Goal: Communication & Community: Participate in discussion

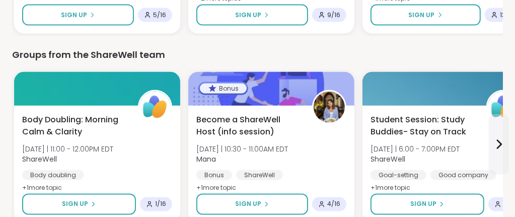
scroll to position [908, 0]
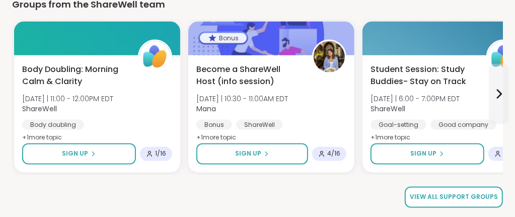
click at [457, 194] on span "View all support groups" at bounding box center [454, 197] width 88 height 9
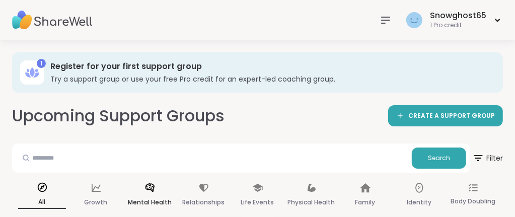
click at [153, 193] on icon at bounding box center [149, 187] width 11 height 11
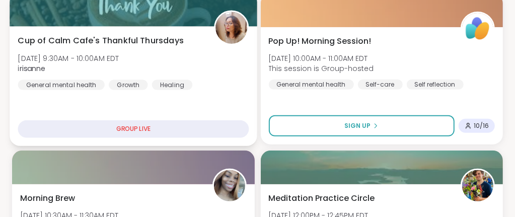
scroll to position [252, 0]
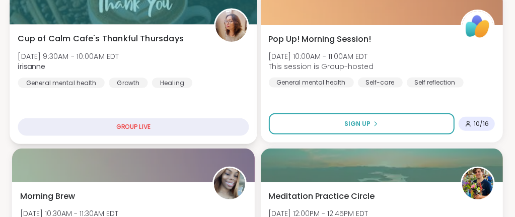
click at [133, 123] on div "GROUP LIVE" at bounding box center [133, 127] width 230 height 18
click at [138, 127] on div "GROUP LIVE" at bounding box center [133, 127] width 230 height 18
click at [126, 127] on div "12 peers attended" at bounding box center [133, 127] width 230 height 18
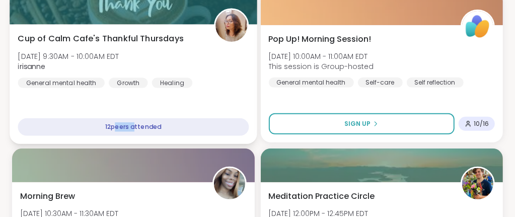
click at [126, 127] on div "12 peers attended" at bounding box center [133, 127] width 230 height 18
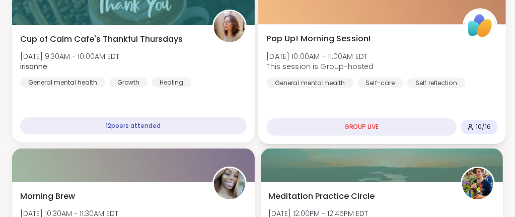
click at [360, 127] on div "GROUP LIVE" at bounding box center [361, 127] width 190 height 18
click at [360, 123] on div "GROUP LIVE" at bounding box center [361, 127] width 190 height 18
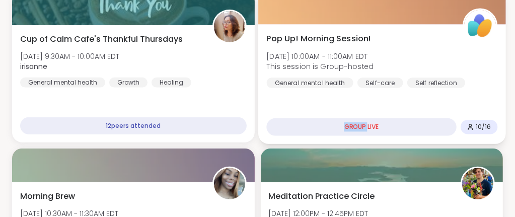
click at [360, 123] on div "GROUP LIVE" at bounding box center [361, 127] width 190 height 18
click at [472, 126] on icon at bounding box center [469, 126] width 7 height 7
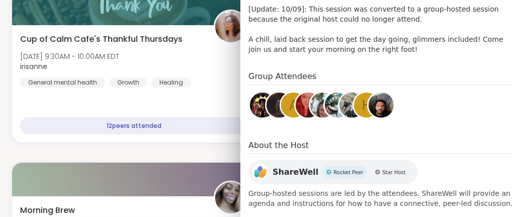
scroll to position [303, 0]
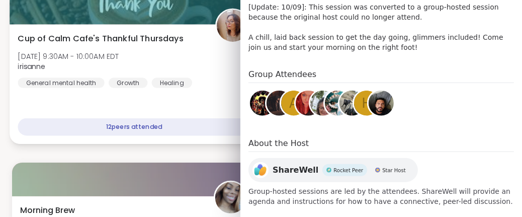
click at [187, 129] on div "12 peers attended" at bounding box center [134, 127] width 233 height 18
click at [179, 141] on div "Cup of Calm Cafe's Thankful Thursdays Thu, Oct 09 | 9:30AM - 10:00AM EDT irisan…" at bounding box center [134, 84] width 249 height 120
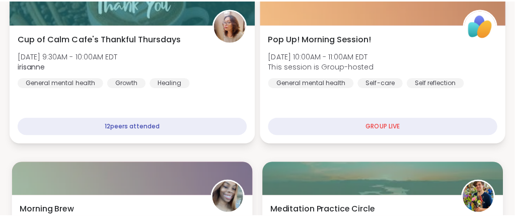
scroll to position [321, 0]
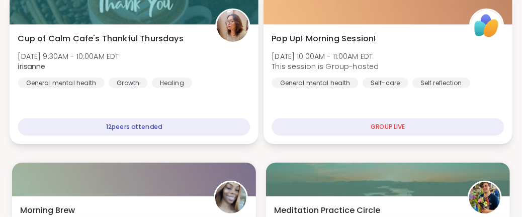
click at [179, 141] on div "Cup of Calm Cafe's Thankful Thursdays Thu, Oct 09 | 9:30AM - 10:00AM EDT irisan…" at bounding box center [134, 84] width 249 height 120
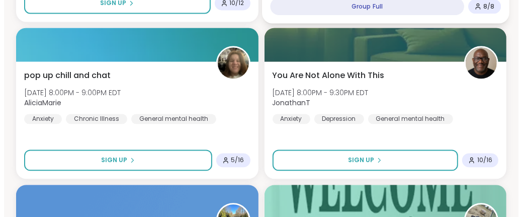
scroll to position [1208, 0]
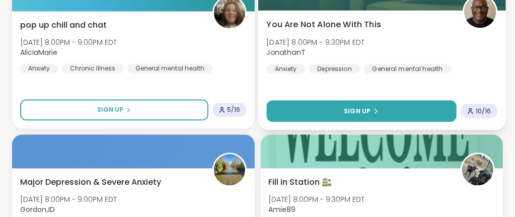
click at [329, 122] on button "Sign Up" at bounding box center [361, 111] width 190 height 22
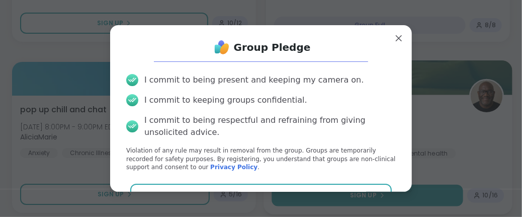
click at [329, 190] on button "Agree" at bounding box center [261, 194] width 262 height 21
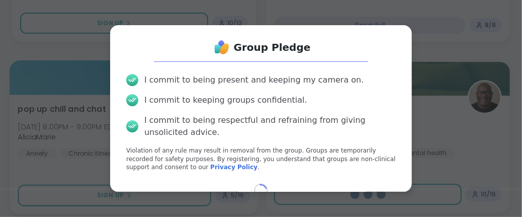
select select "**"
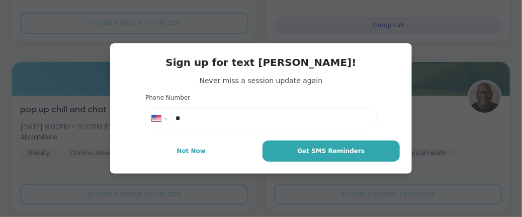
click at [231, 113] on input "**" at bounding box center [273, 118] width 195 height 10
type input "**********"
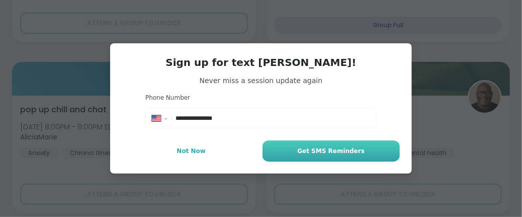
click at [308, 148] on span "Get SMS Reminders" at bounding box center [330, 150] width 67 height 9
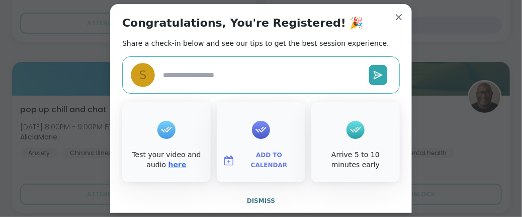
click at [169, 161] on link "here" at bounding box center [178, 165] width 18 height 8
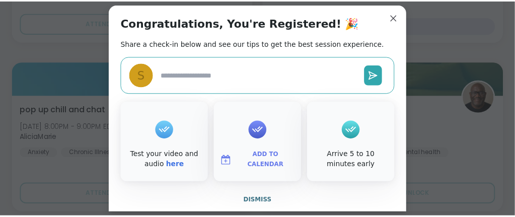
scroll to position [1037, 0]
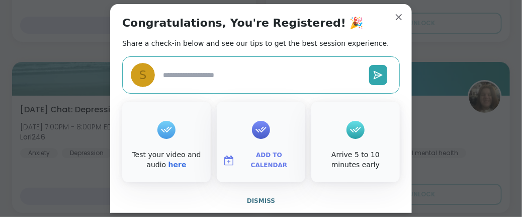
type textarea "*"
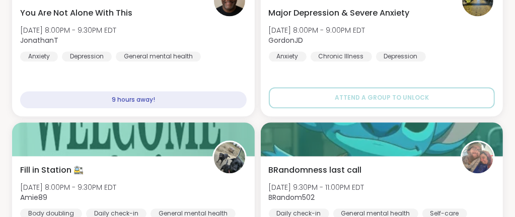
scroll to position [1238, 0]
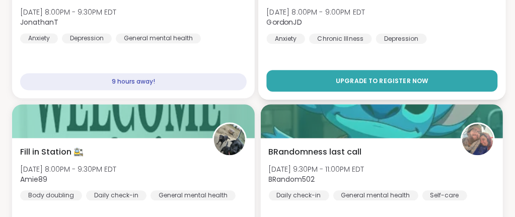
click at [327, 92] on button "Upgrade to register now" at bounding box center [381, 81] width 230 height 22
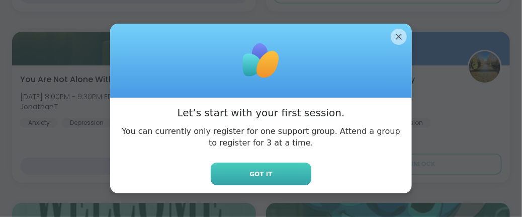
click at [269, 173] on button "Got it" at bounding box center [261, 174] width 101 height 23
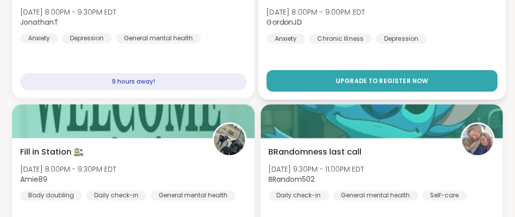
click at [327, 92] on button "Upgrade to register now" at bounding box center [381, 81] width 230 height 22
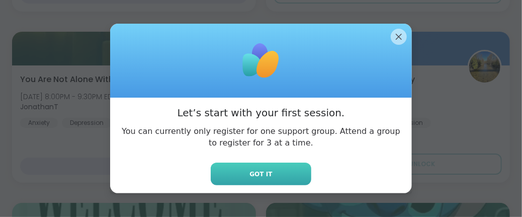
click at [289, 168] on button "Got it" at bounding box center [261, 174] width 101 height 23
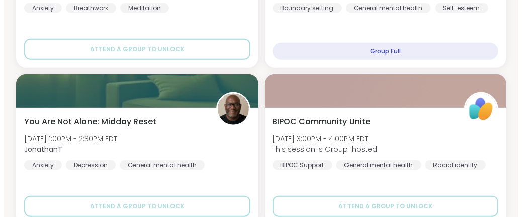
scroll to position [533, 0]
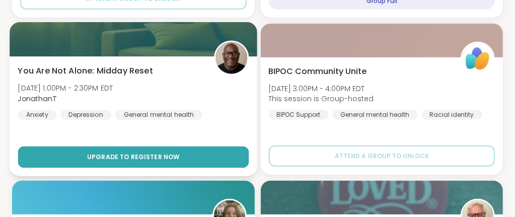
click at [186, 168] on button "Upgrade to register now" at bounding box center [133, 157] width 230 height 22
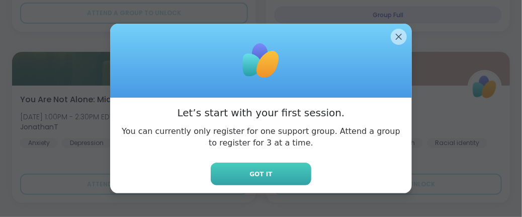
click at [226, 168] on button "Got it" at bounding box center [261, 174] width 101 height 23
click at [226, 168] on div "You Are Not Alone: Midday Reset Thu, Oct 09 | 1:00PM - 2:30PM EDT JonathanT Anx…" at bounding box center [134, 144] width 244 height 117
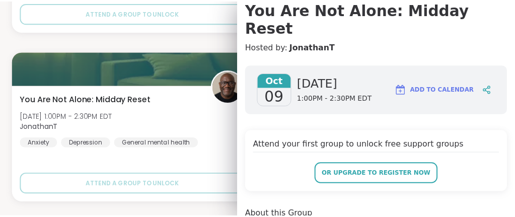
scroll to position [101, 0]
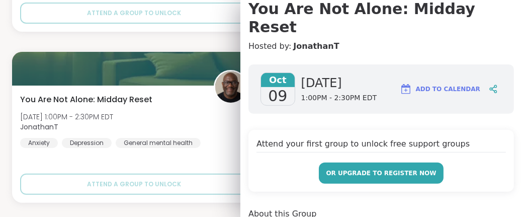
click at [366, 169] on span "or upgrade to register now" at bounding box center [381, 173] width 110 height 9
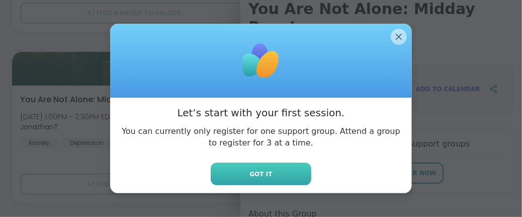
click at [277, 165] on button "Got it" at bounding box center [261, 174] width 101 height 23
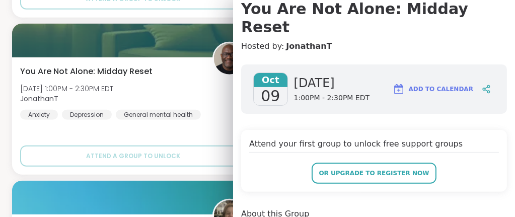
click at [277, 165] on div "Attend your first group to unlock free support groups or upgrade to register now" at bounding box center [374, 161] width 266 height 62
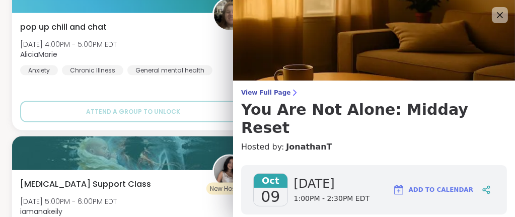
scroll to position [0, 0]
click at [493, 10] on icon at bounding box center [499, 15] width 13 height 13
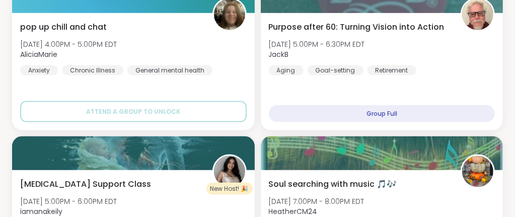
click at [493, 10] on icon at bounding box center [499, 15] width 13 height 13
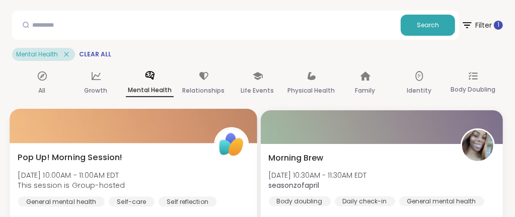
scroll to position [131, 0]
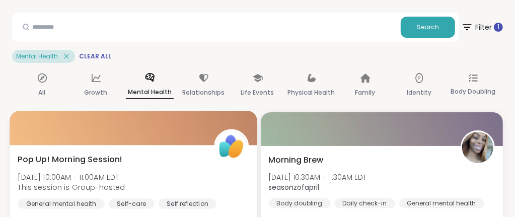
click at [149, 82] on icon at bounding box center [149, 77] width 11 height 11
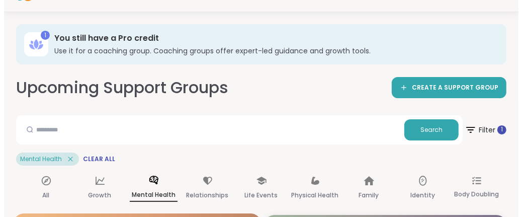
scroll to position [0, 0]
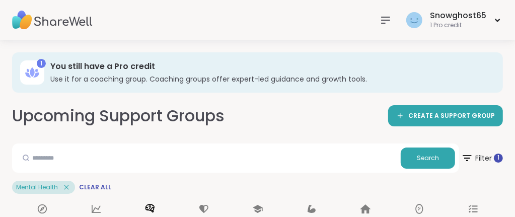
click at [389, 14] on icon at bounding box center [385, 20] width 12 height 12
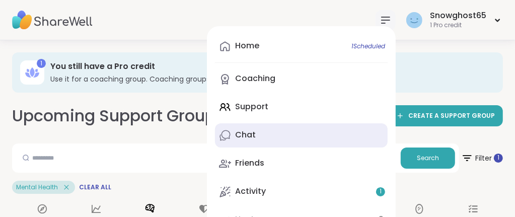
click at [286, 131] on link "Chat" at bounding box center [301, 135] width 173 height 24
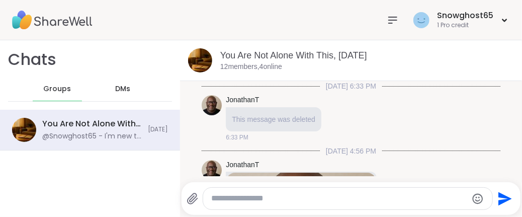
scroll to position [504, 0]
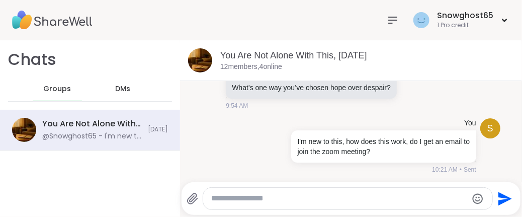
click at [312, 201] on textarea "Type your message" at bounding box center [339, 198] width 256 height 11
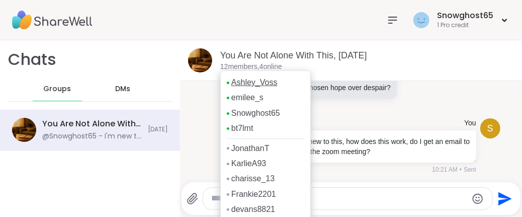
click at [273, 79] on link "Ashley_Voss" at bounding box center [254, 82] width 46 height 11
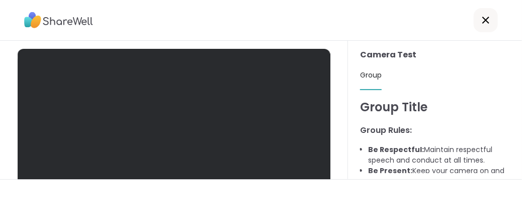
drag, startPoint x: 0, startPoint y: 0, endPoint x: 293, endPoint y: 124, distance: 318.6
click at [293, 124] on div at bounding box center [174, 137] width 313 height 176
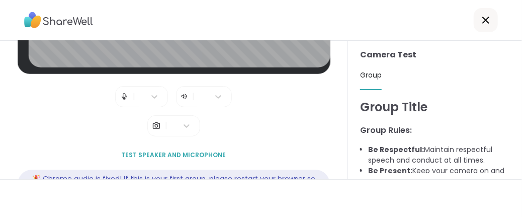
scroll to position [183, 0]
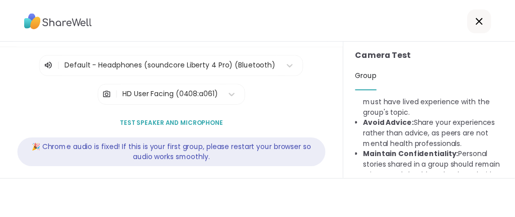
scroll to position [151, 0]
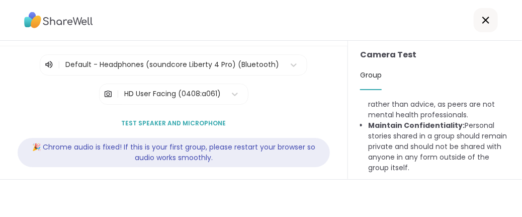
click at [483, 21] on icon at bounding box center [486, 20] width 7 height 7
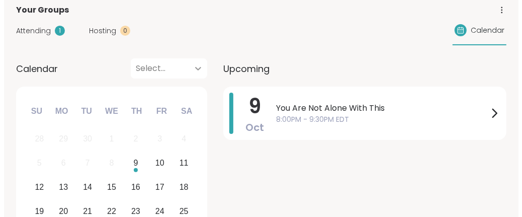
scroll to position [151, 0]
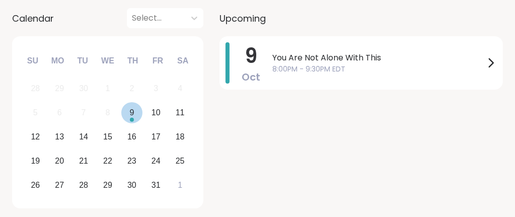
click at [133, 116] on div "9" at bounding box center [131, 113] width 5 height 14
click at [272, 65] on span "8:00PM - 9:30PM EDT" at bounding box center [378, 69] width 212 height 11
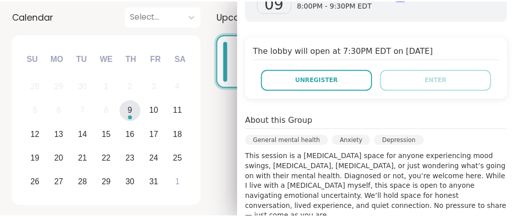
scroll to position [125, 0]
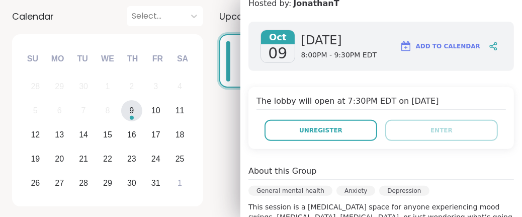
click at [207, 86] on div "Calendar Select... Previous Month Next Month October 2025 Su Mo Tu We Th Fr Sa …" at bounding box center [261, 108] width 498 height 204
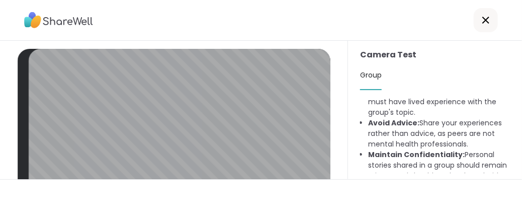
scroll to position [151, 0]
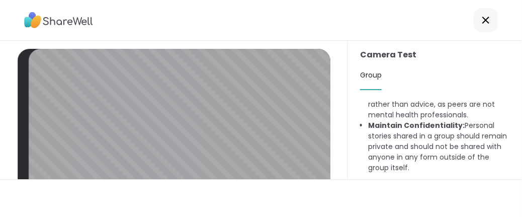
click at [45, 24] on img at bounding box center [58, 20] width 69 height 23
click at [483, 21] on icon at bounding box center [486, 20] width 7 height 7
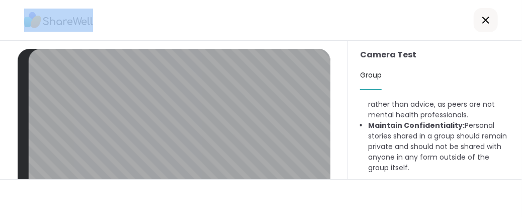
click at [483, 21] on icon at bounding box center [486, 20] width 7 height 7
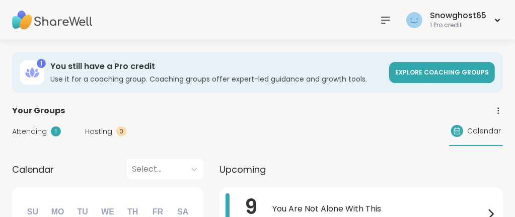
click at [391, 24] on icon at bounding box center [385, 20] width 12 height 12
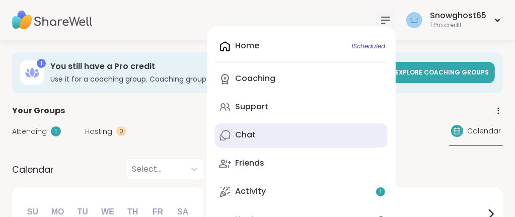
click at [293, 132] on link "Chat" at bounding box center [301, 135] width 173 height 24
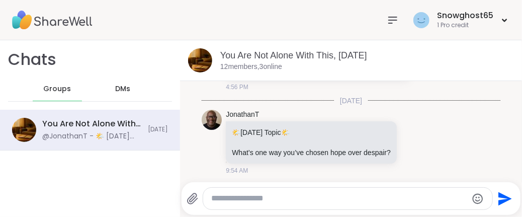
scroll to position [441, 0]
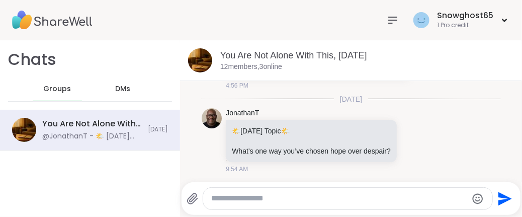
click at [312, 203] on textarea "Type your message" at bounding box center [339, 198] width 256 height 11
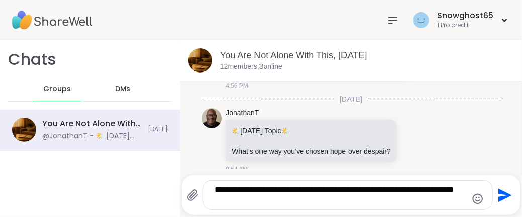
type textarea "**********"
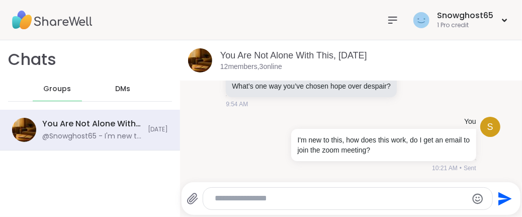
scroll to position [2, 0]
click at [123, 91] on span "DMs" at bounding box center [122, 89] width 15 height 10
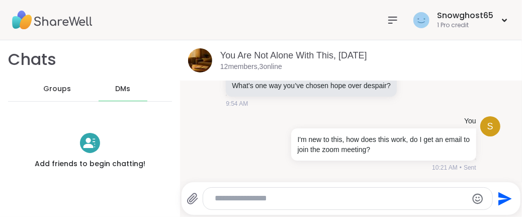
click at [53, 82] on div "Groups" at bounding box center [57, 89] width 49 height 24
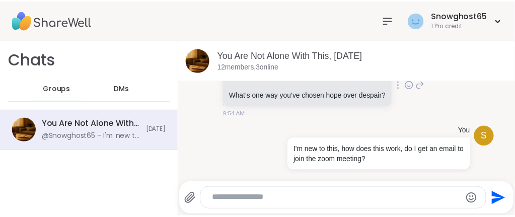
scroll to position [504, 0]
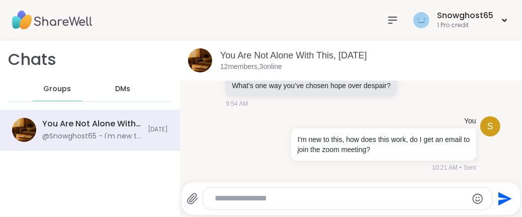
click at [335, 200] on textarea "Type your message" at bounding box center [339, 198] width 249 height 11
click at [66, 91] on span "Groups" at bounding box center [57, 89] width 28 height 10
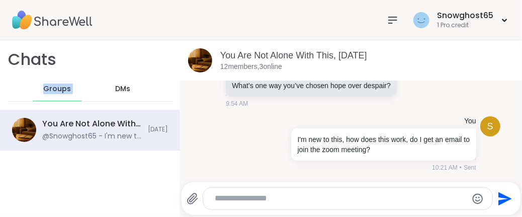
click at [66, 91] on span "Groups" at bounding box center [57, 89] width 28 height 10
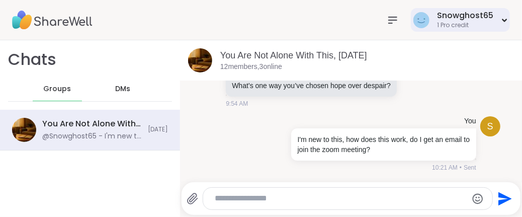
click at [502, 22] on icon at bounding box center [505, 20] width 7 height 4
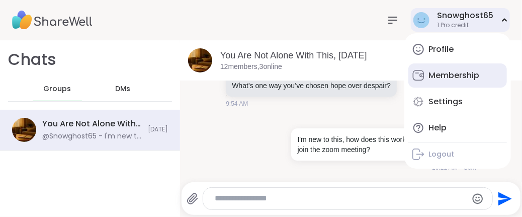
click at [456, 73] on div "Membership" at bounding box center [454, 75] width 51 height 11
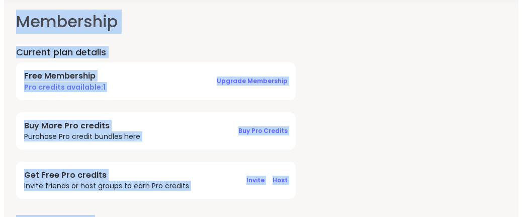
scroll to position [50, 0]
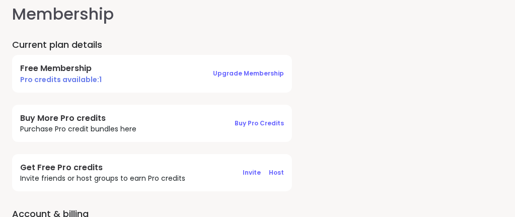
click at [0, 0] on div "Purchase Pro credits for coaching groups" at bounding box center [0, 0] width 0 height 0
click at [235, 122] on span "Buy Pro Credits" at bounding box center [259, 123] width 49 height 9
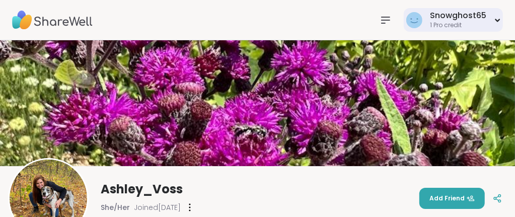
click at [494, 17] on div "Snowghost65 1 Pro credit" at bounding box center [453, 20] width 99 height 24
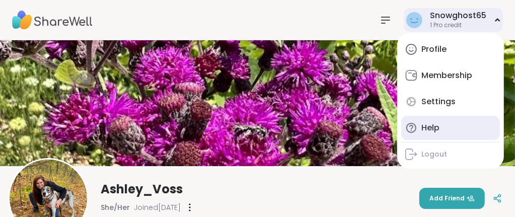
click at [431, 121] on link "Help" at bounding box center [450, 128] width 99 height 24
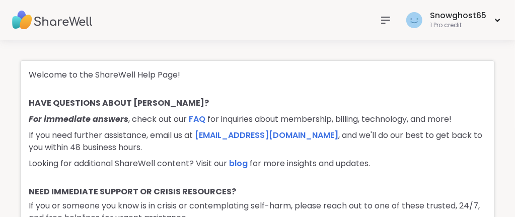
click at [383, 20] on icon at bounding box center [385, 20] width 8 height 6
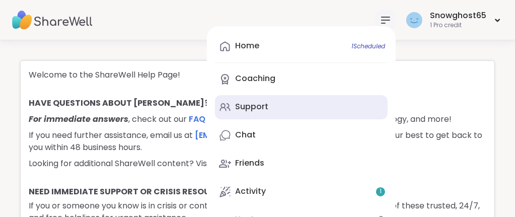
click at [293, 100] on link "Support" at bounding box center [301, 107] width 173 height 24
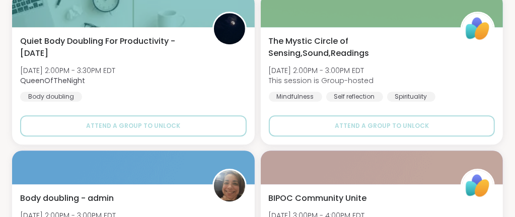
scroll to position [1661, 0]
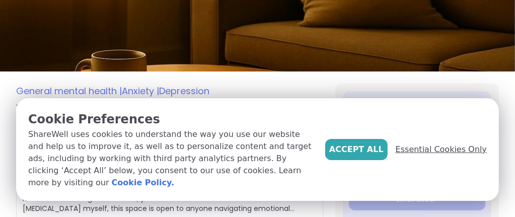
click at [413, 144] on span "Essential Cookies Only" at bounding box center [441, 149] width 91 height 12
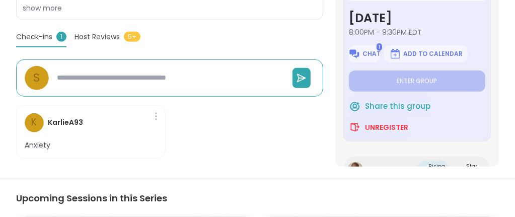
scroll to position [302, 0]
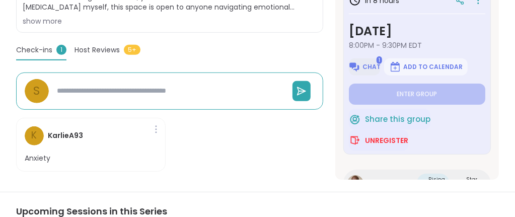
click at [365, 60] on button "Chat" at bounding box center [364, 66] width 31 height 17
type textarea "*"
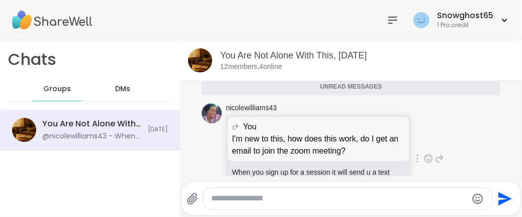
scroll to position [668, 0]
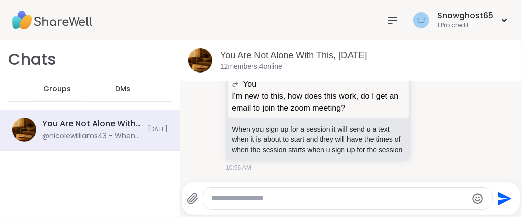
click at [323, 204] on div at bounding box center [347, 199] width 289 height 22
click at [286, 188] on div at bounding box center [347, 199] width 289 height 22
click at [283, 194] on textarea "Type your message" at bounding box center [339, 198] width 256 height 11
type textarea "**********"
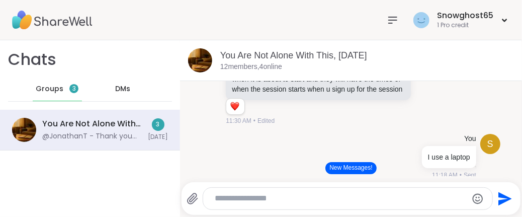
scroll to position [843, 0]
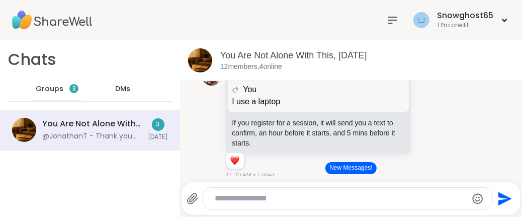
click at [58, 90] on span "Groups" at bounding box center [50, 89] width 28 height 10
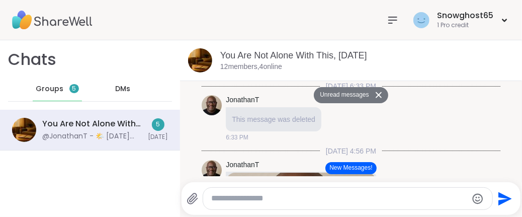
scroll to position [721, 0]
